Goal: Find specific page/section: Find specific page/section

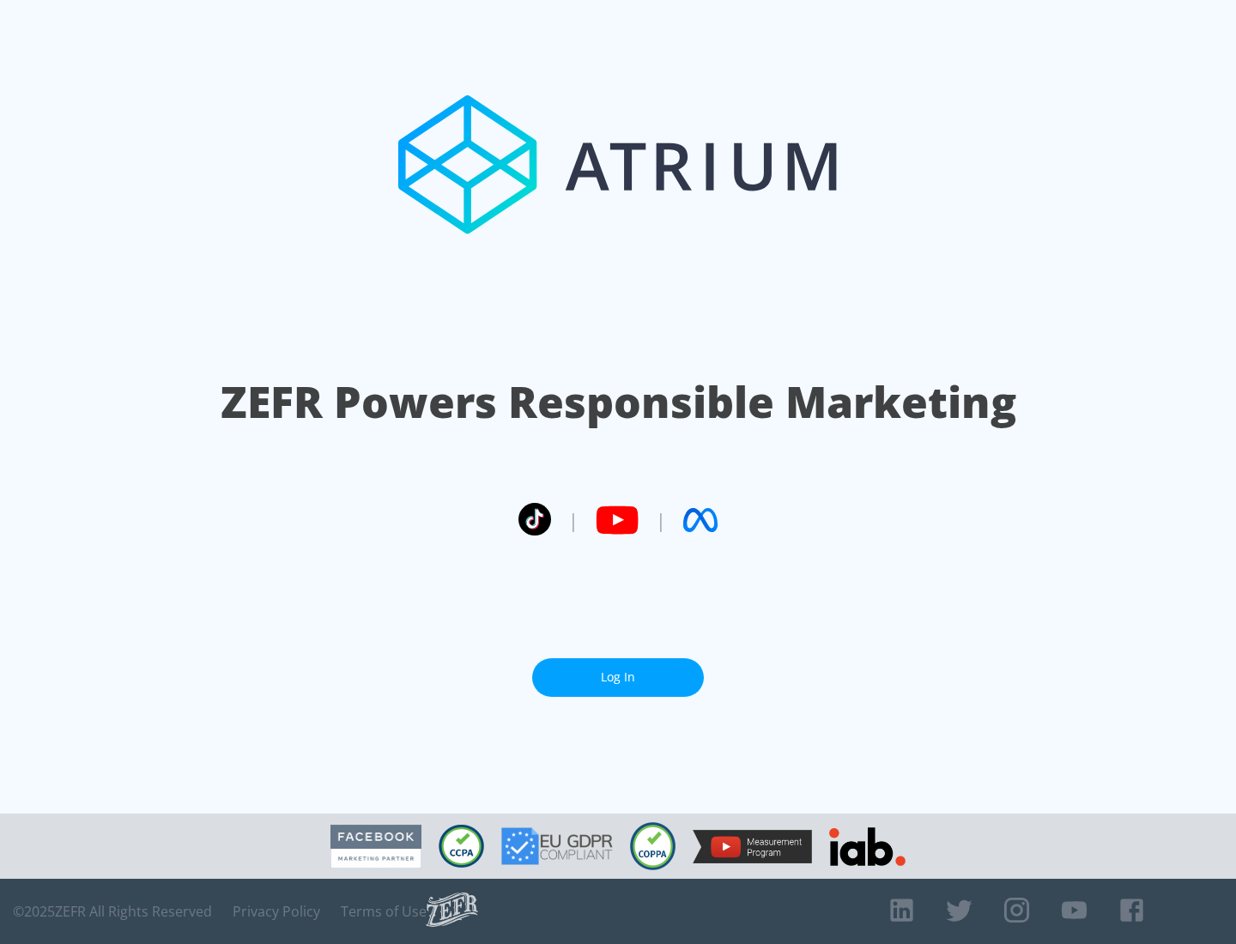
click at [618, 677] on link "Log In" at bounding box center [618, 677] width 172 height 39
